Goal: Information Seeking & Learning: Learn about a topic

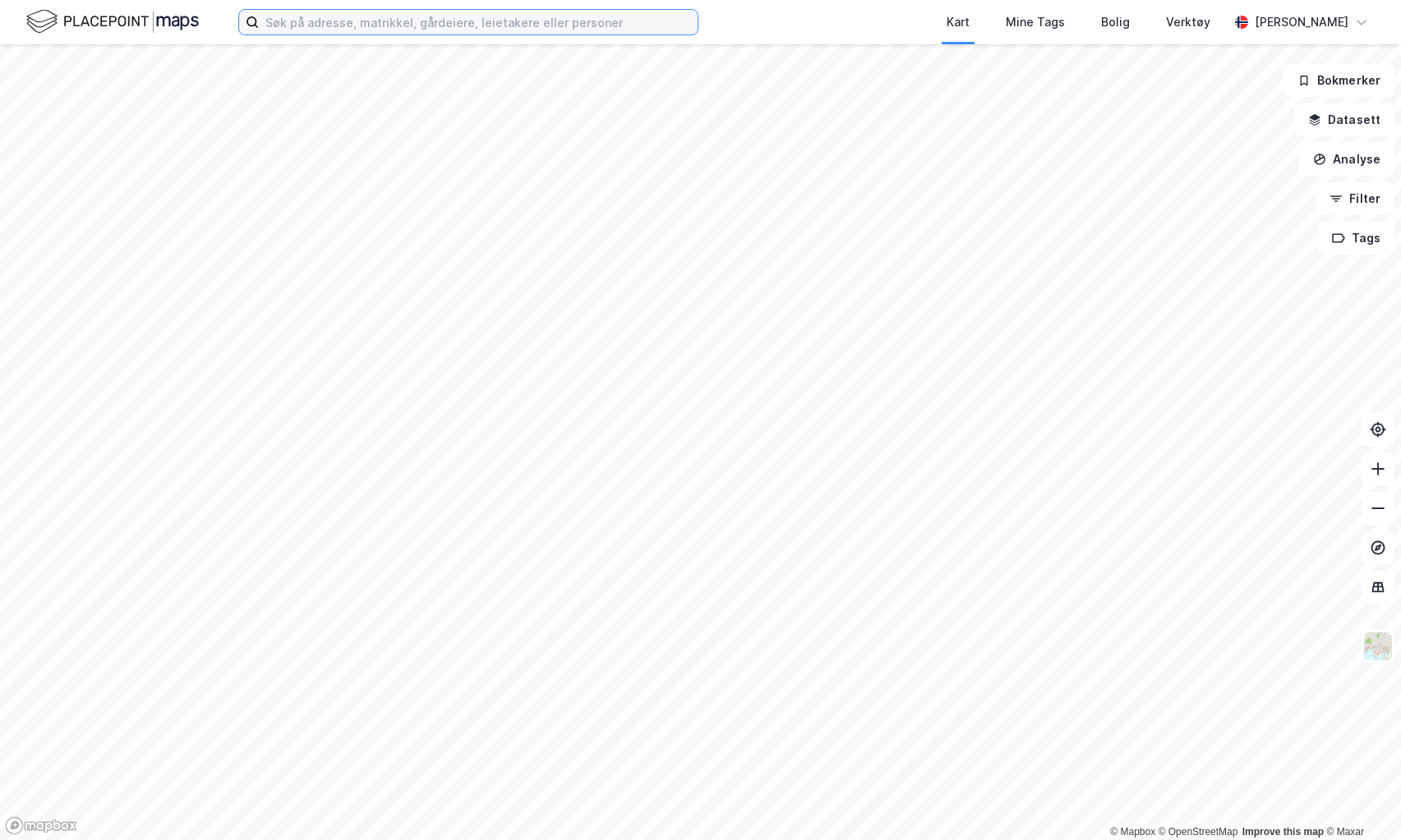
click at [329, 25] on input at bounding box center [478, 22] width 439 height 25
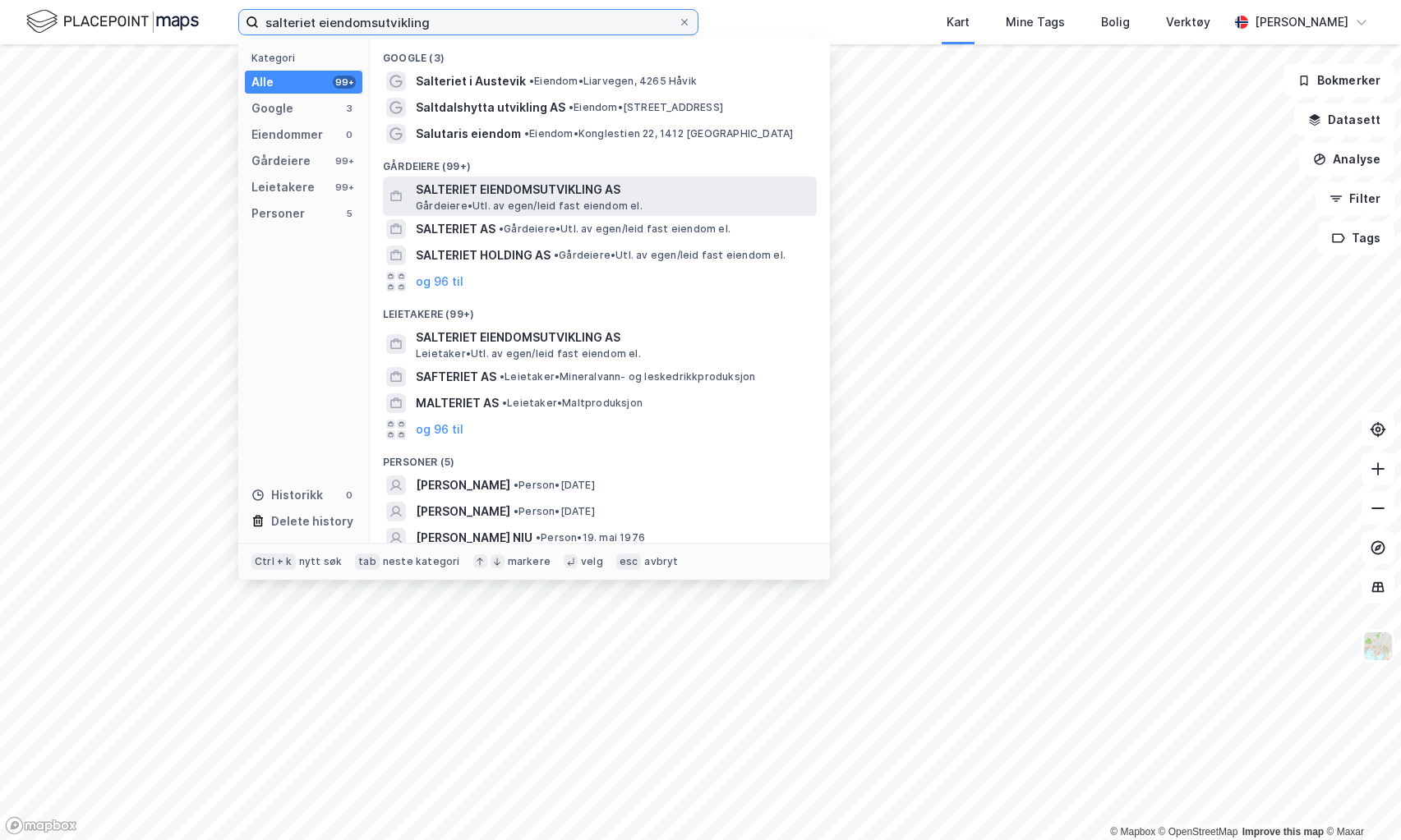
type input "salteriet eiendomsutvikling"
click at [496, 187] on span "SALTERIET EIENDOMSUTVIKLING AS" at bounding box center [612, 189] width 394 height 19
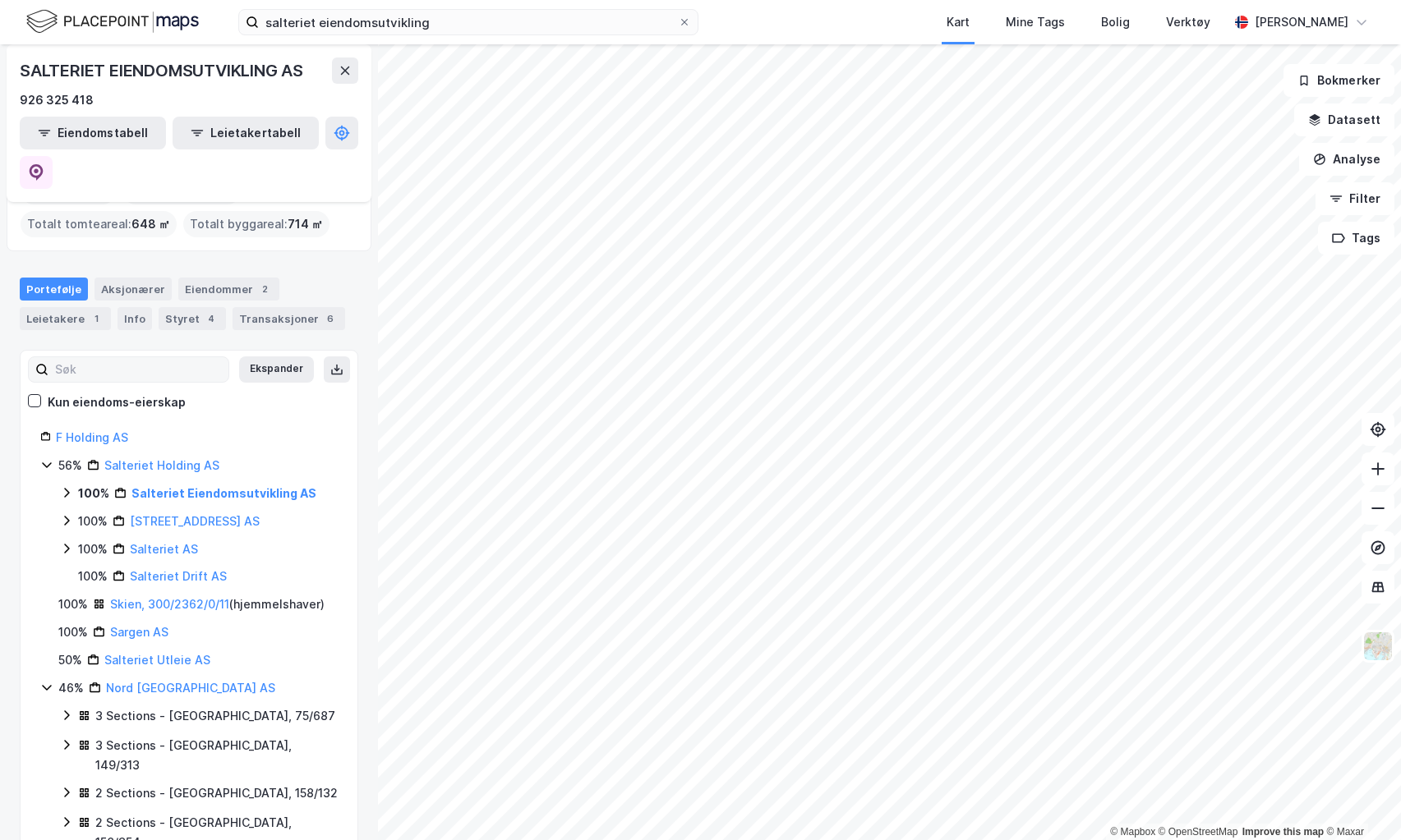
scroll to position [82, 0]
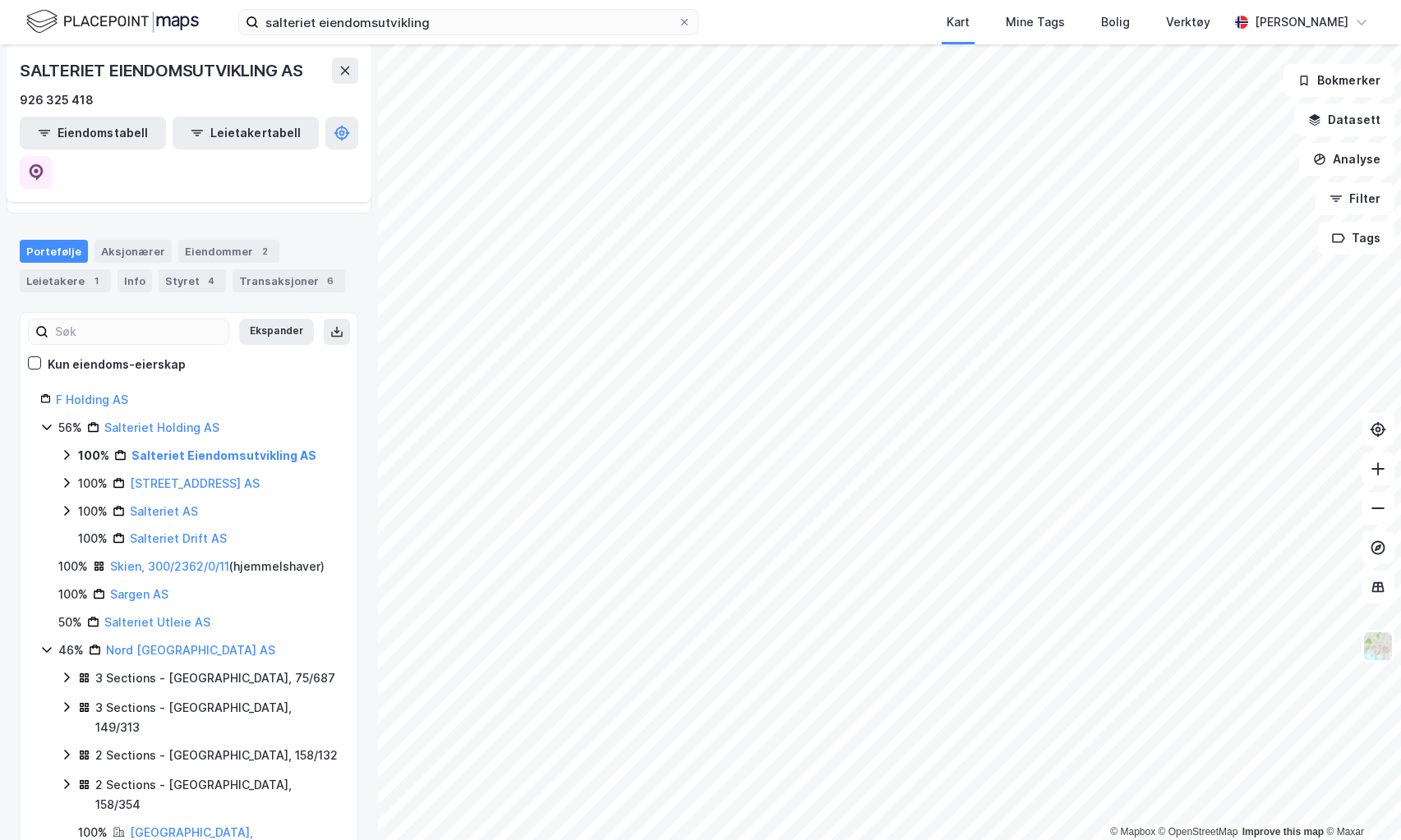
click at [66, 449] on icon at bounding box center [66, 455] width 13 height 13
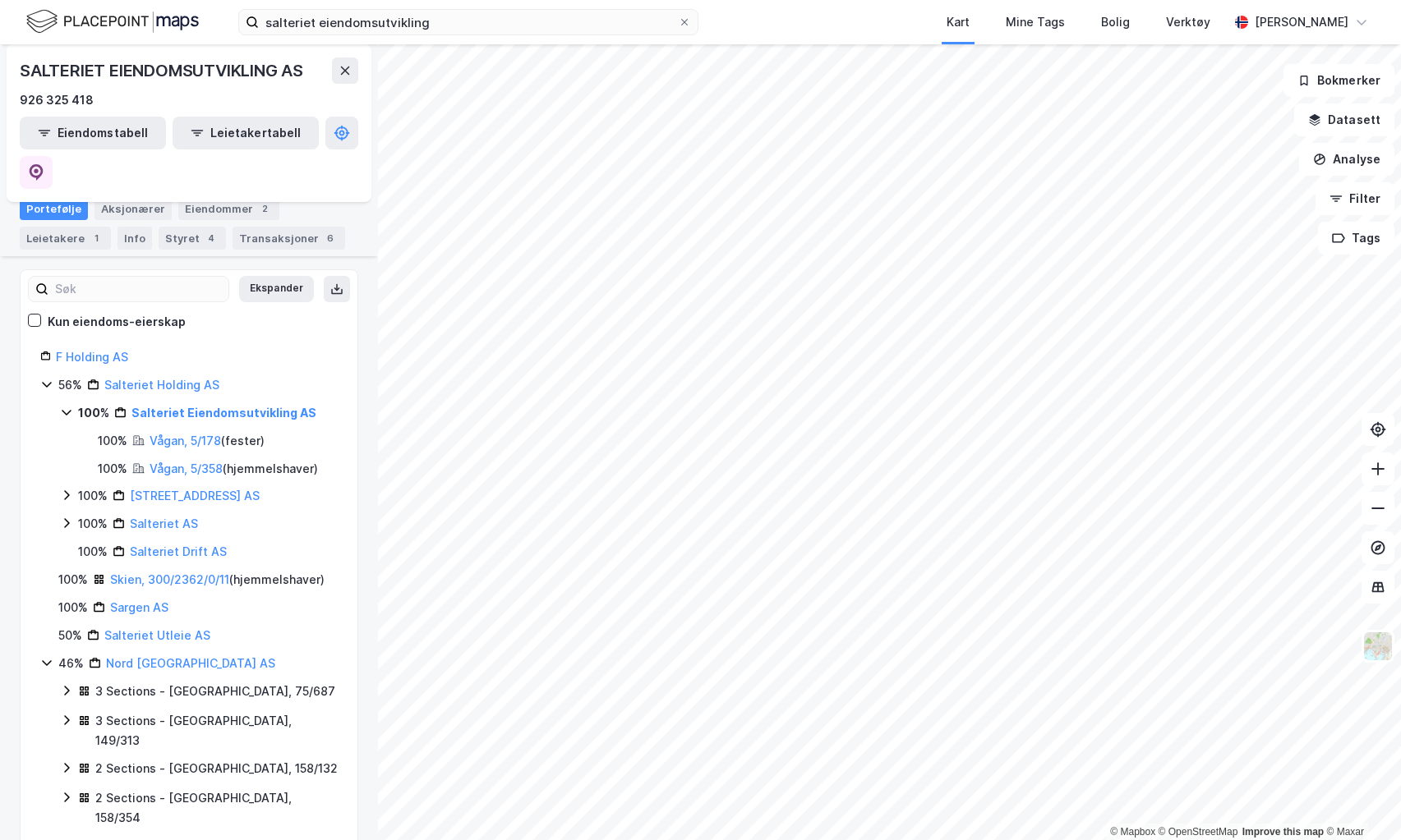
scroll to position [164, 0]
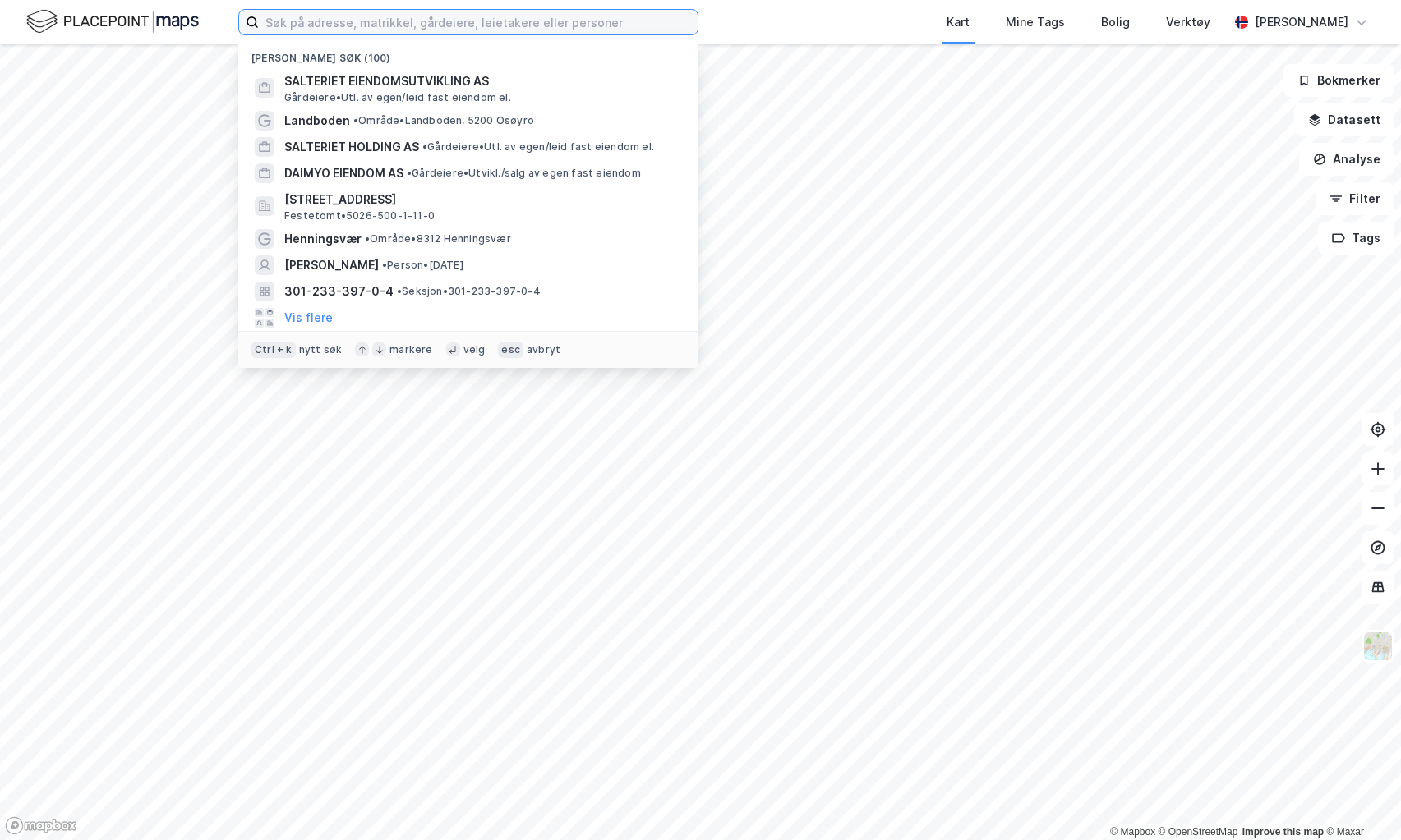
click at [391, 24] on input at bounding box center [478, 22] width 439 height 25
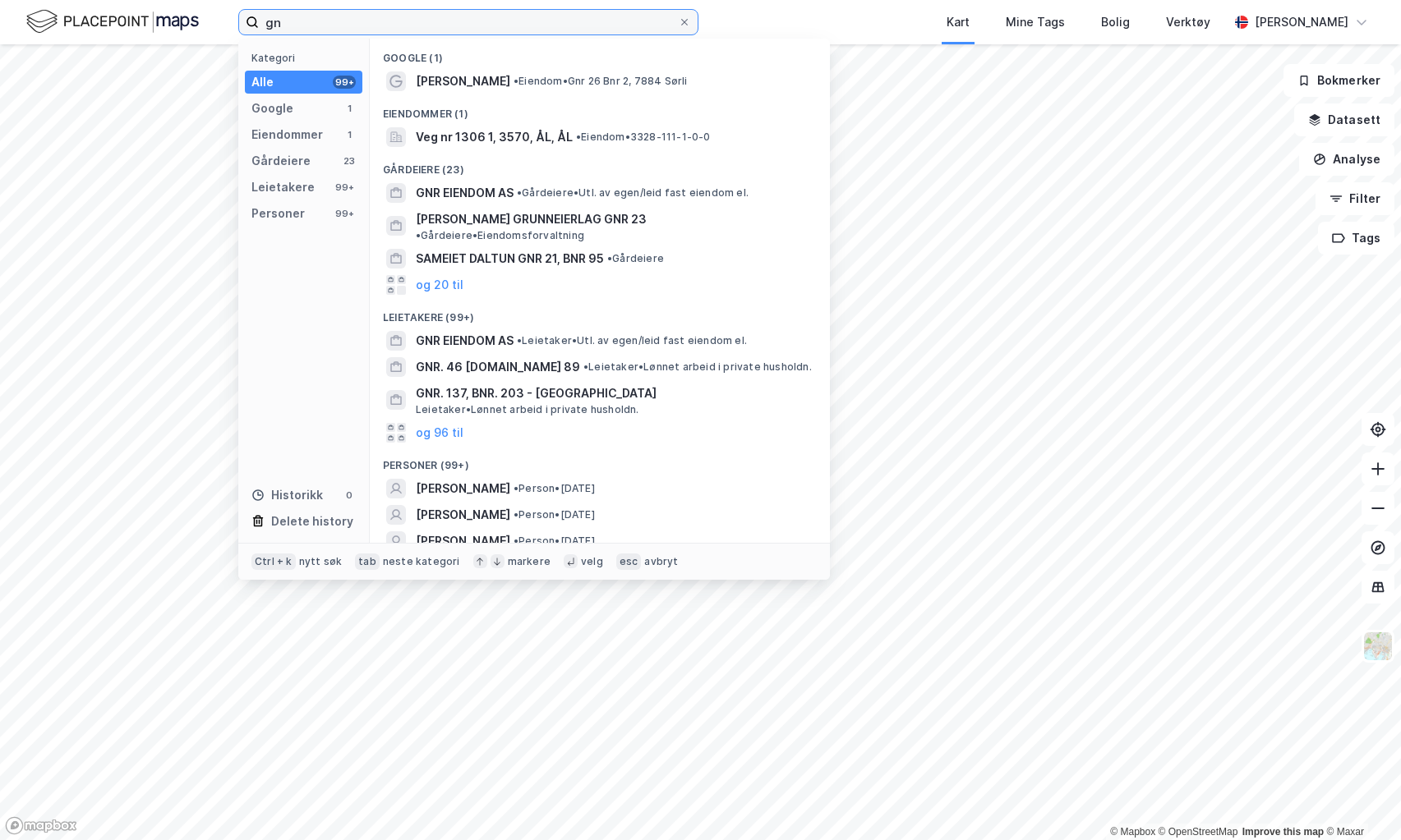
type input "g"
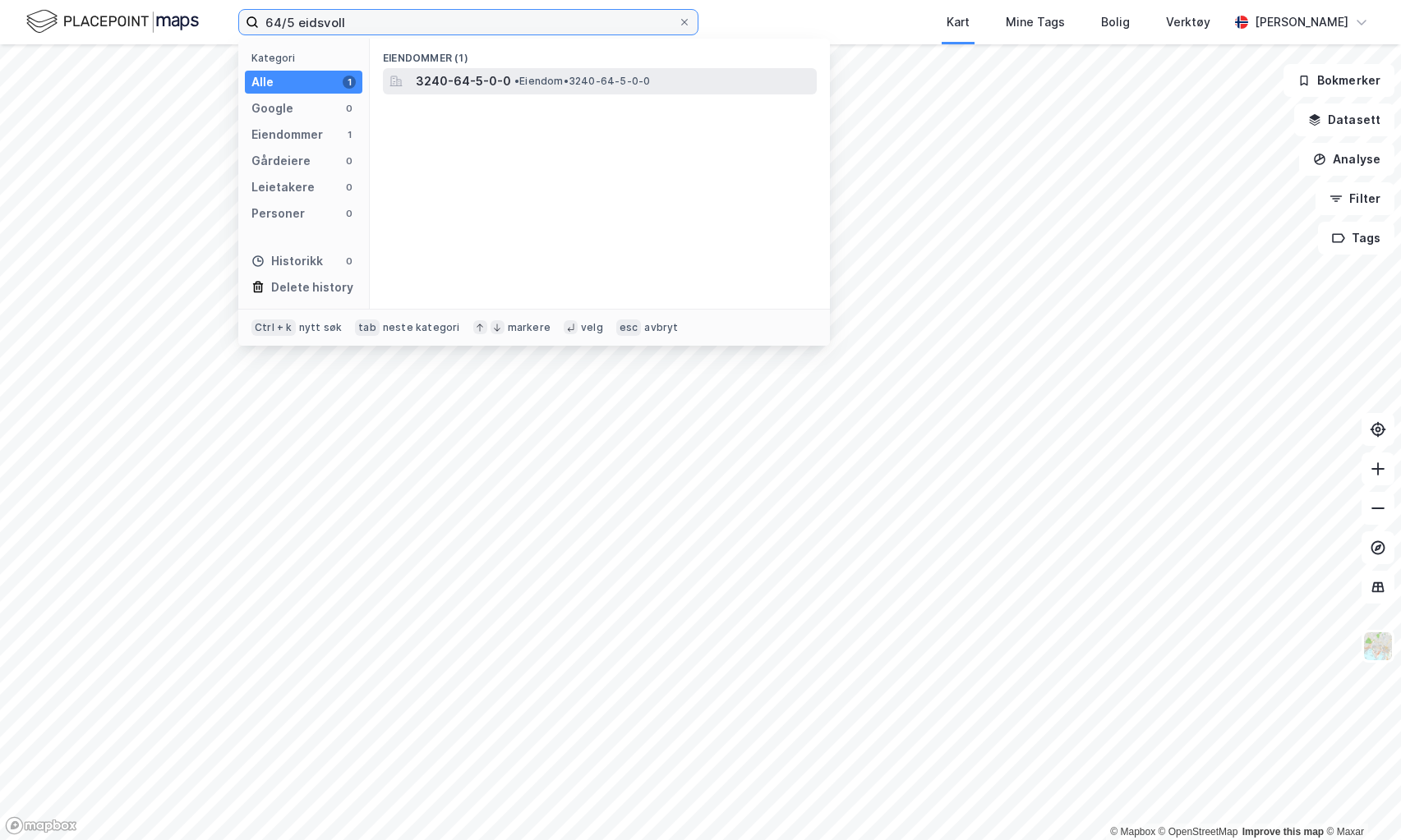
type input "64/5 eidsvoll"
click at [425, 83] on span "3240-64-5-0-0" at bounding box center [463, 81] width 95 height 19
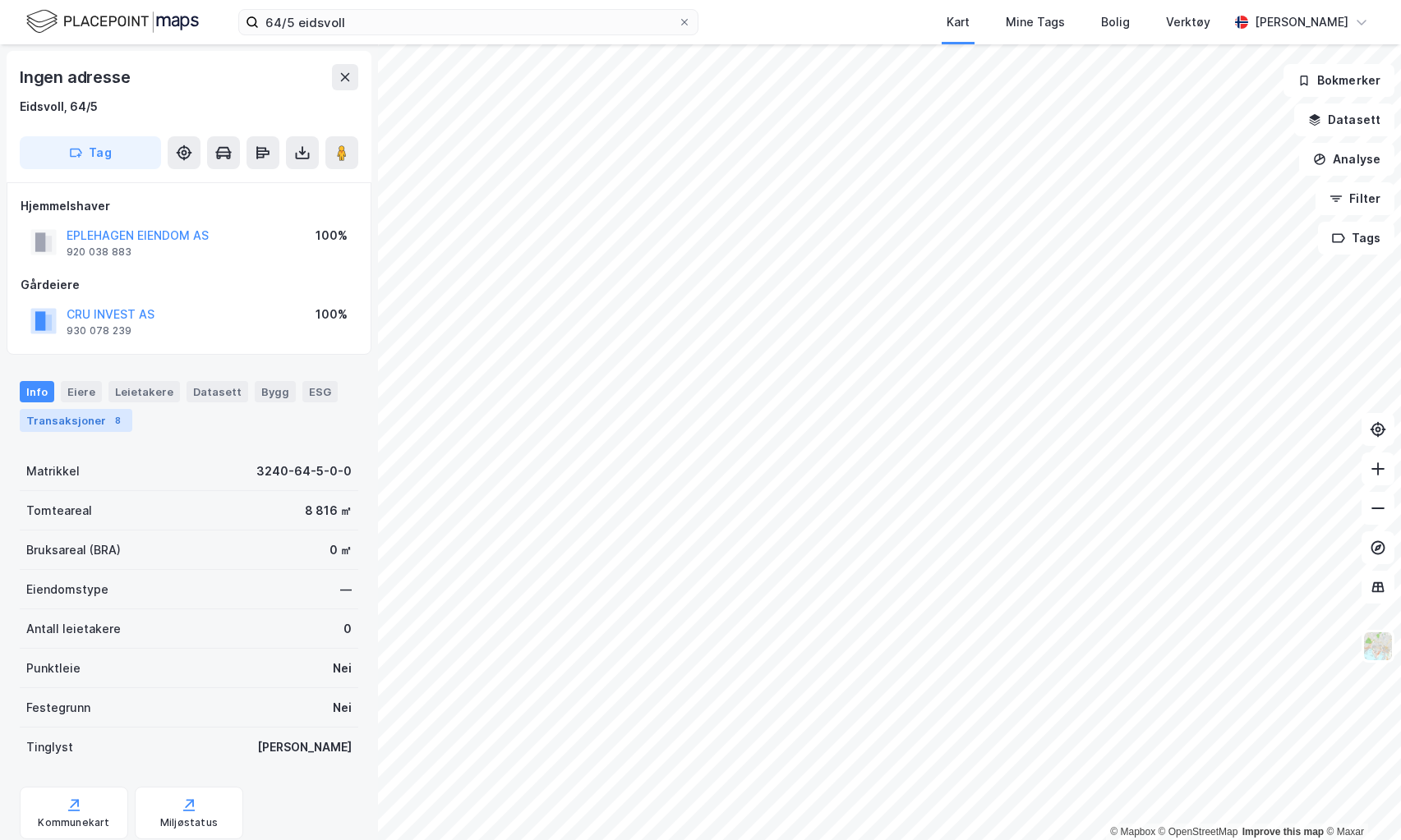
click at [97, 421] on div "Transaksjoner 8" at bounding box center [76, 420] width 113 height 23
